Goal: Information Seeking & Learning: Learn about a topic

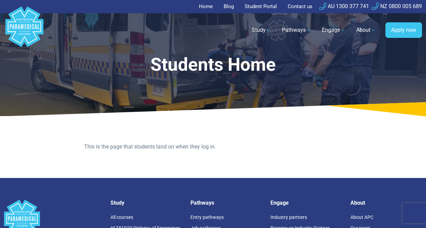
click at [302, 29] on link "Pathways" at bounding box center [296, 30] width 37 height 19
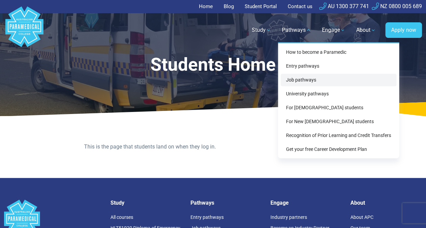
click at [301, 82] on link "Job pathways" at bounding box center [338, 80] width 116 height 13
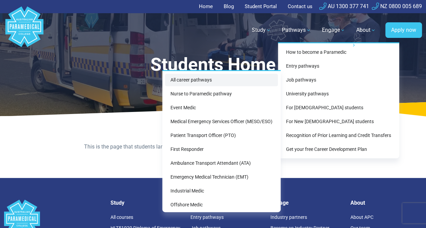
click at [187, 82] on link "All career pathways" at bounding box center [221, 80] width 113 height 13
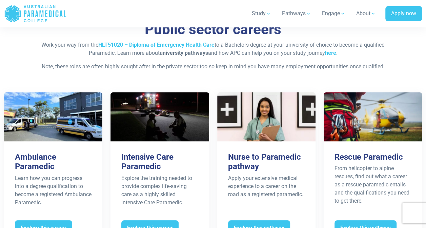
scroll to position [1329, 0]
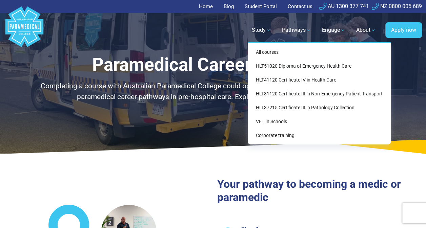
click at [268, 30] on link "Study" at bounding box center [260, 30] width 27 height 19
click at [311, 80] on link "HLT41120 Certificate IV in Health Care" at bounding box center [318, 80] width 137 height 13
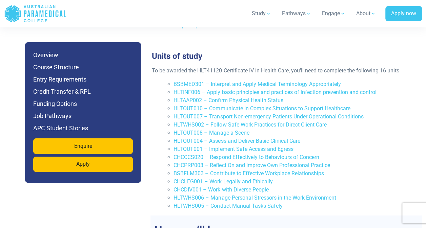
scroll to position [1070, 0]
